Goal: Task Accomplishment & Management: Use online tool/utility

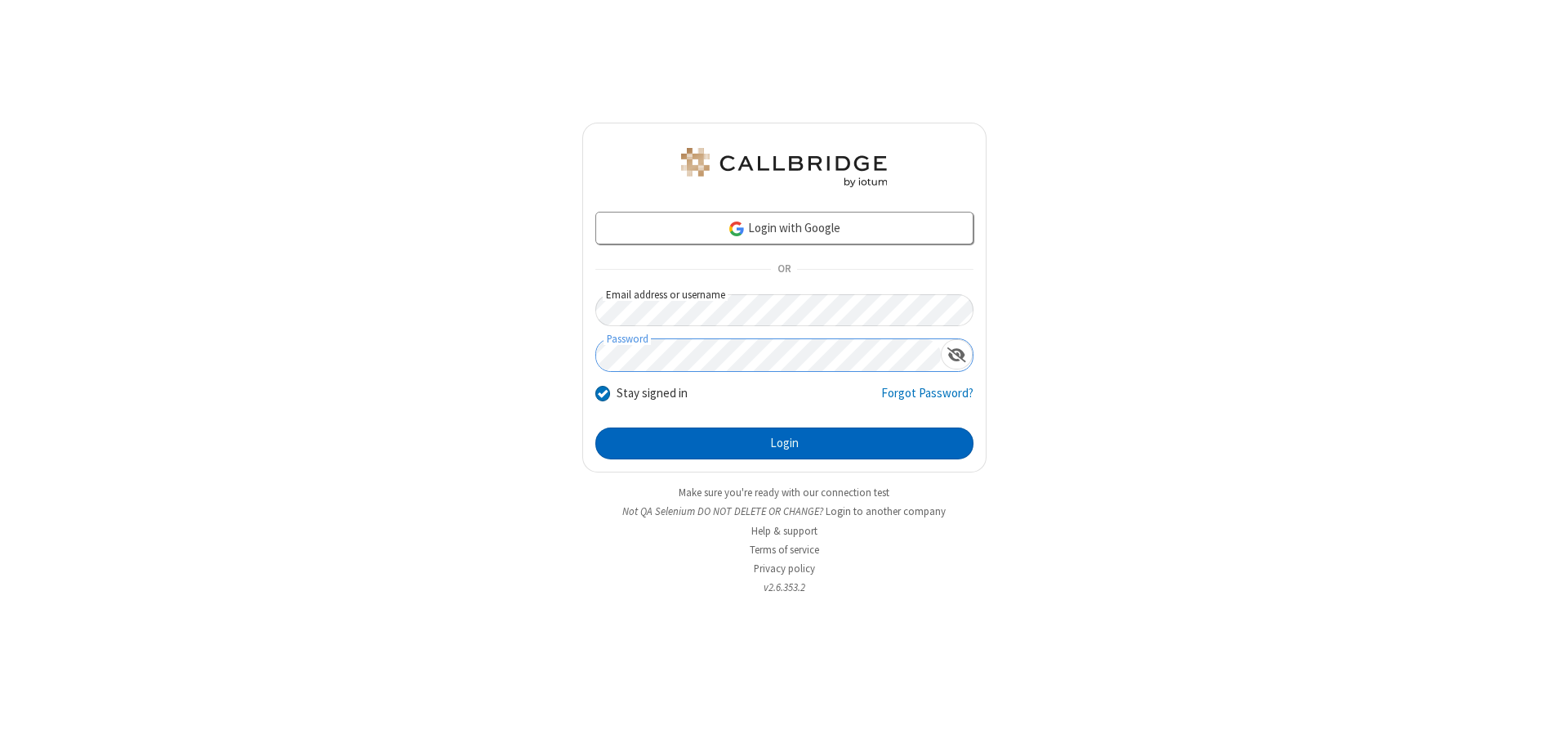
click at [784, 443] on button "Login" at bounding box center [784, 443] width 378 height 33
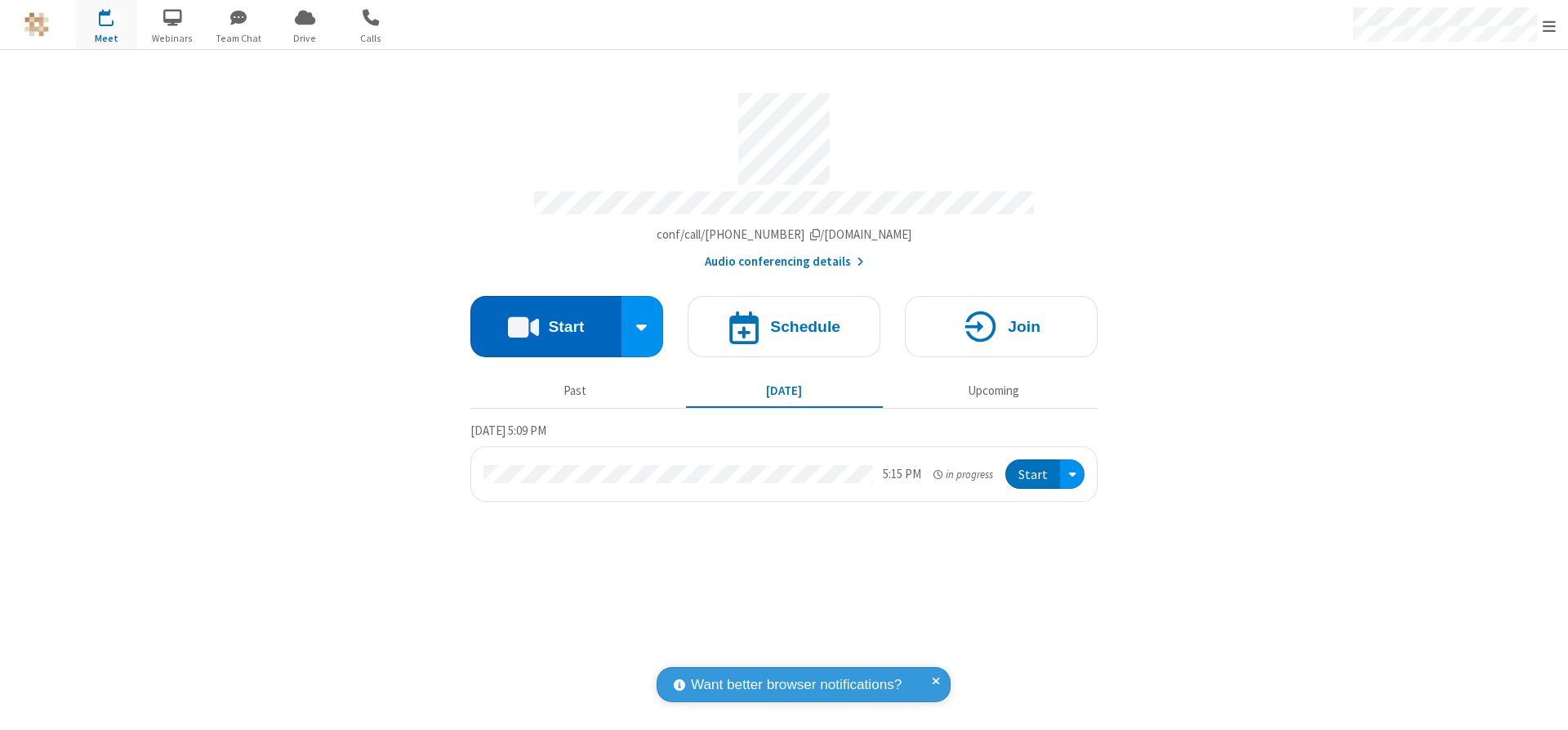
click at [545, 320] on button "Start" at bounding box center [546, 327] width 151 height 62
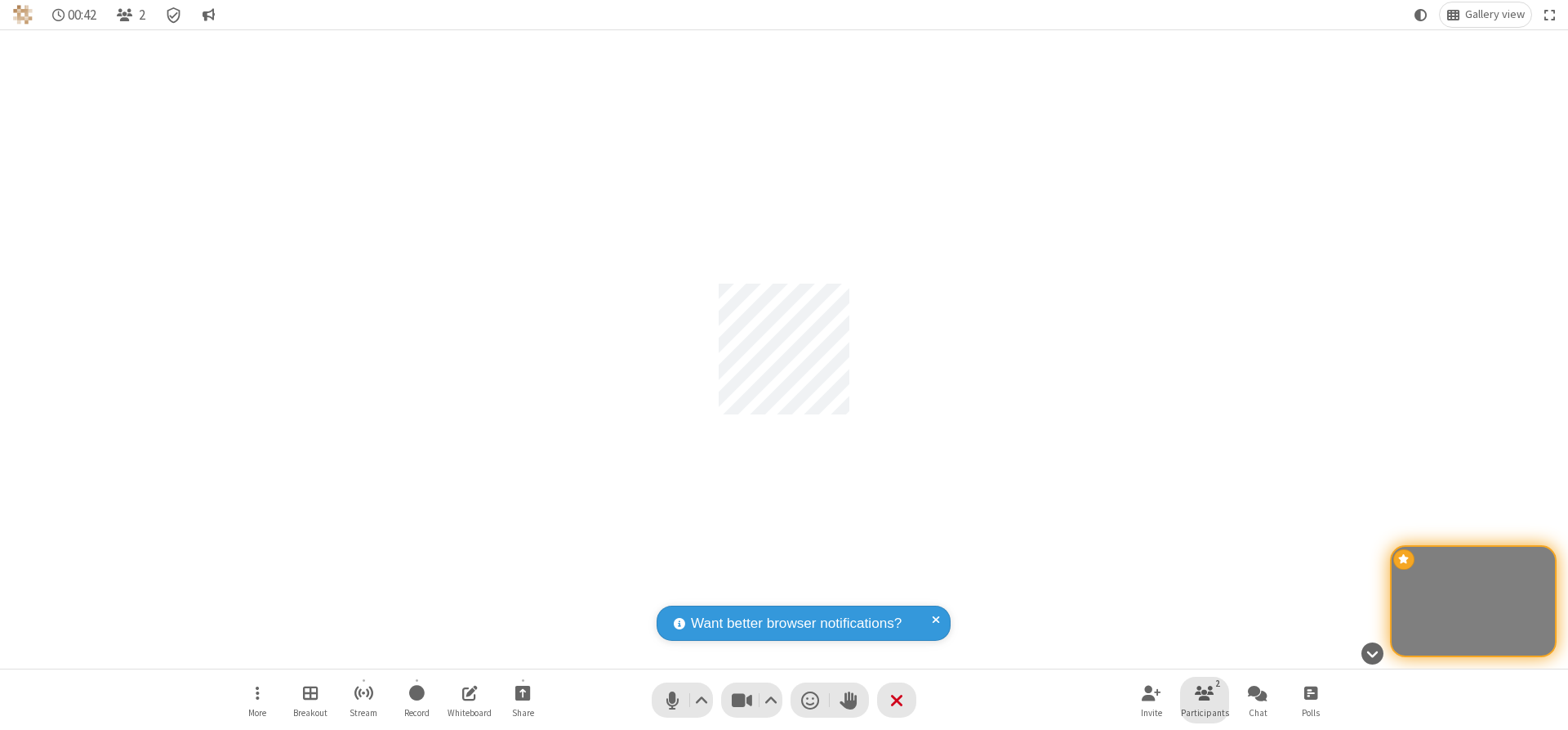
click at [1205, 711] on span "Participants" at bounding box center [1205, 712] width 49 height 10
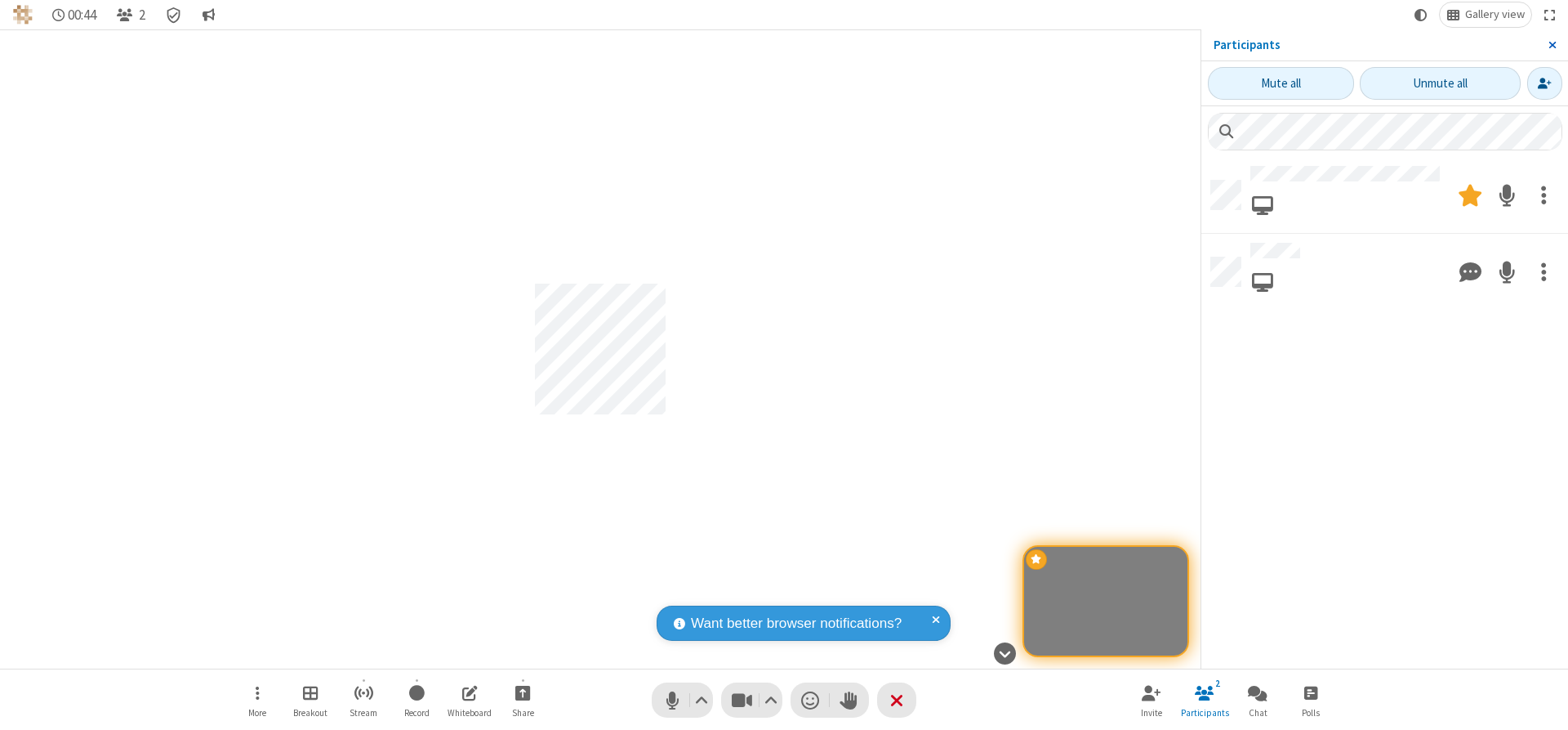
click at [1552, 45] on span "Close sidebar" at bounding box center [1553, 45] width 8 height 13
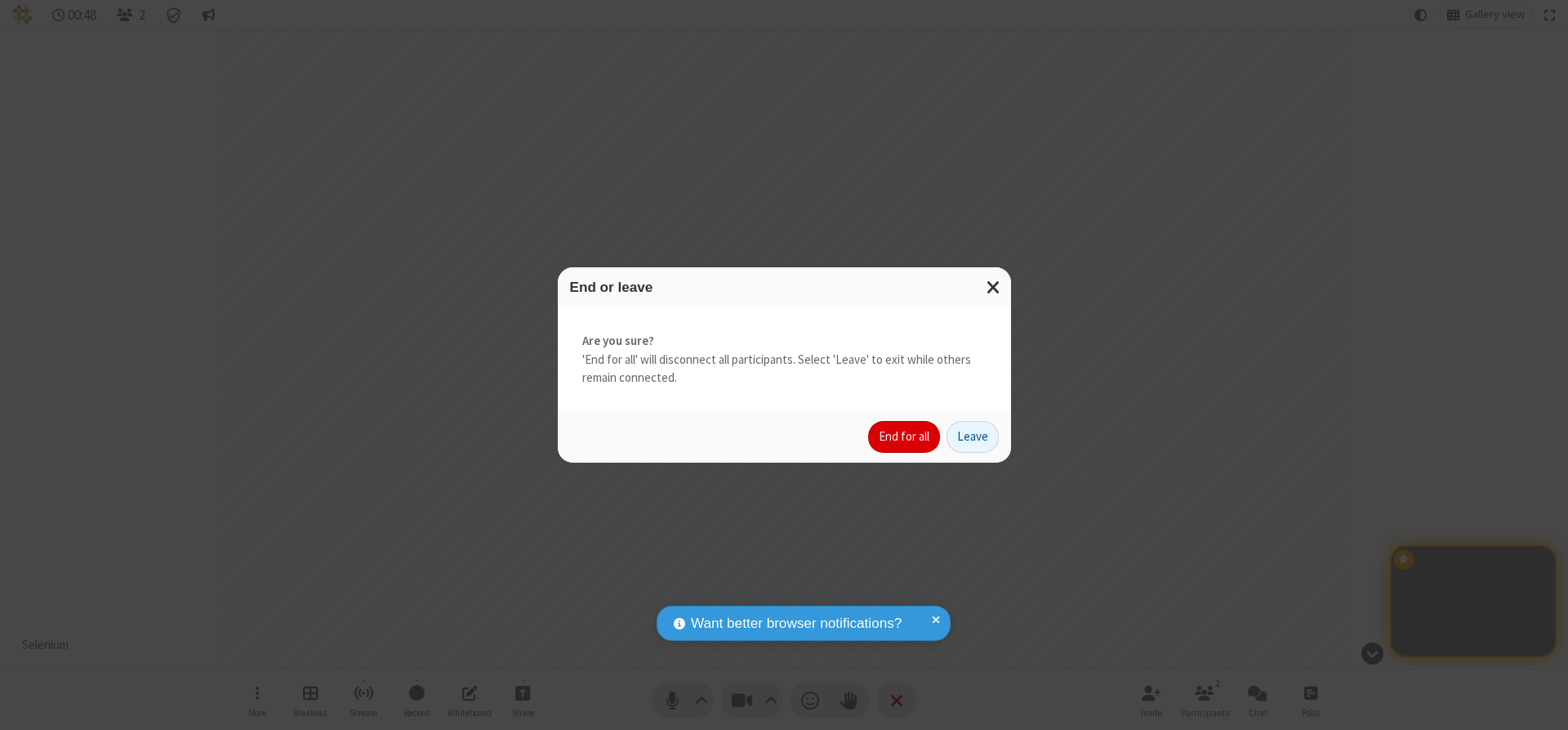
click at [905, 436] on button "End for all" at bounding box center [904, 437] width 71 height 33
